Goal: Information Seeking & Learning: Understand process/instructions

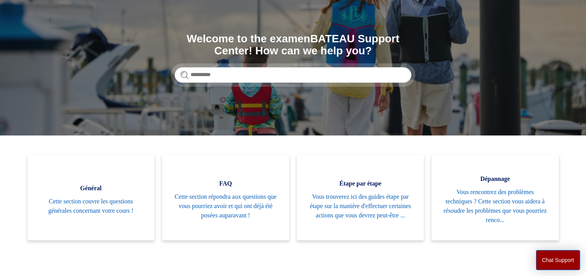
scroll to position [78, 0]
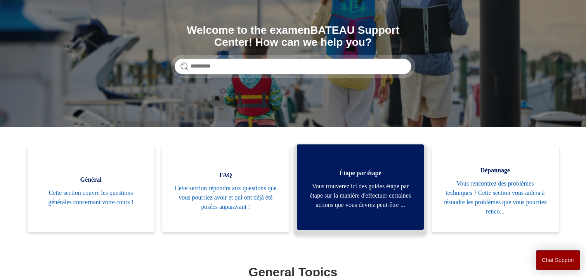
click at [337, 186] on span "Vous trouverez ici des guides étape par étape sur la manière d'effectuer certai…" at bounding box center [360, 196] width 104 height 28
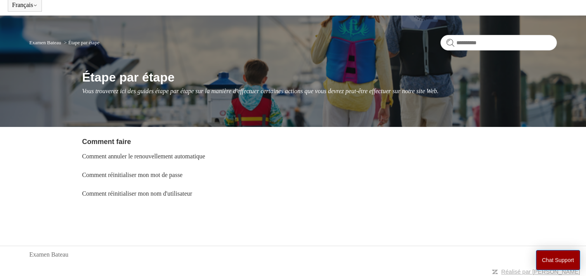
scroll to position [36, 0]
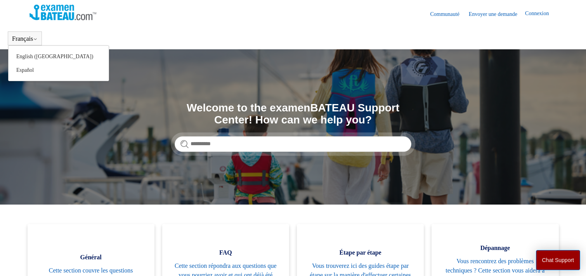
click at [25, 36] on button "Français" at bounding box center [25, 38] width 26 height 7
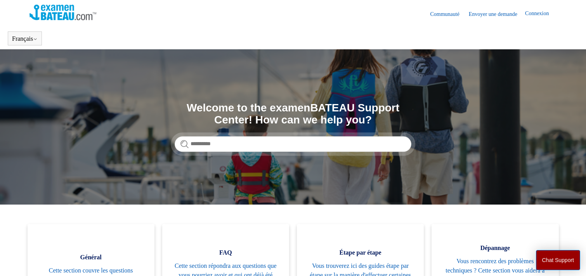
click at [96, 155] on section "Recherche Welcome to the examenBATEAU Support Center! How can we help you?" at bounding box center [293, 126] width 586 height 155
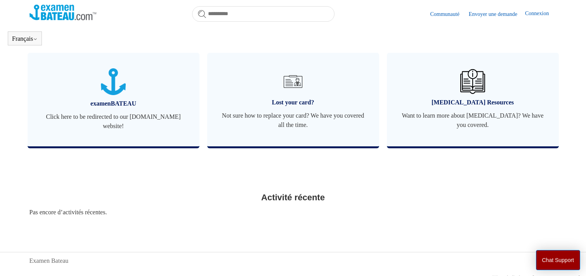
scroll to position [304, 0]
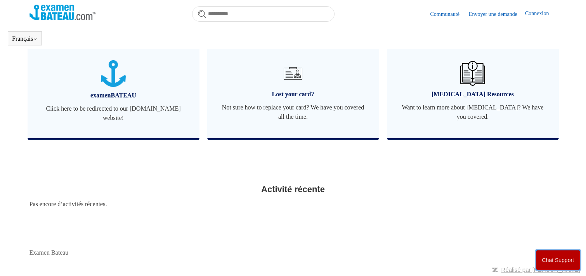
click at [553, 260] on button "Chat Support" at bounding box center [558, 260] width 45 height 20
click at [529, 11] on link "Connexion" at bounding box center [540, 13] width 31 height 9
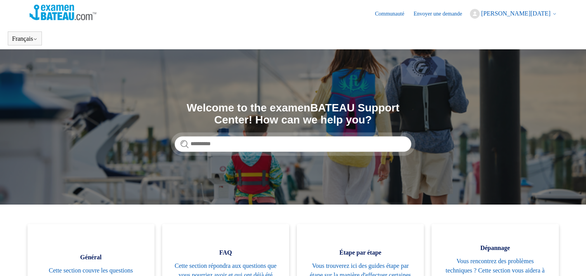
scroll to position [39, 0]
